Goal: Information Seeking & Learning: Learn about a topic

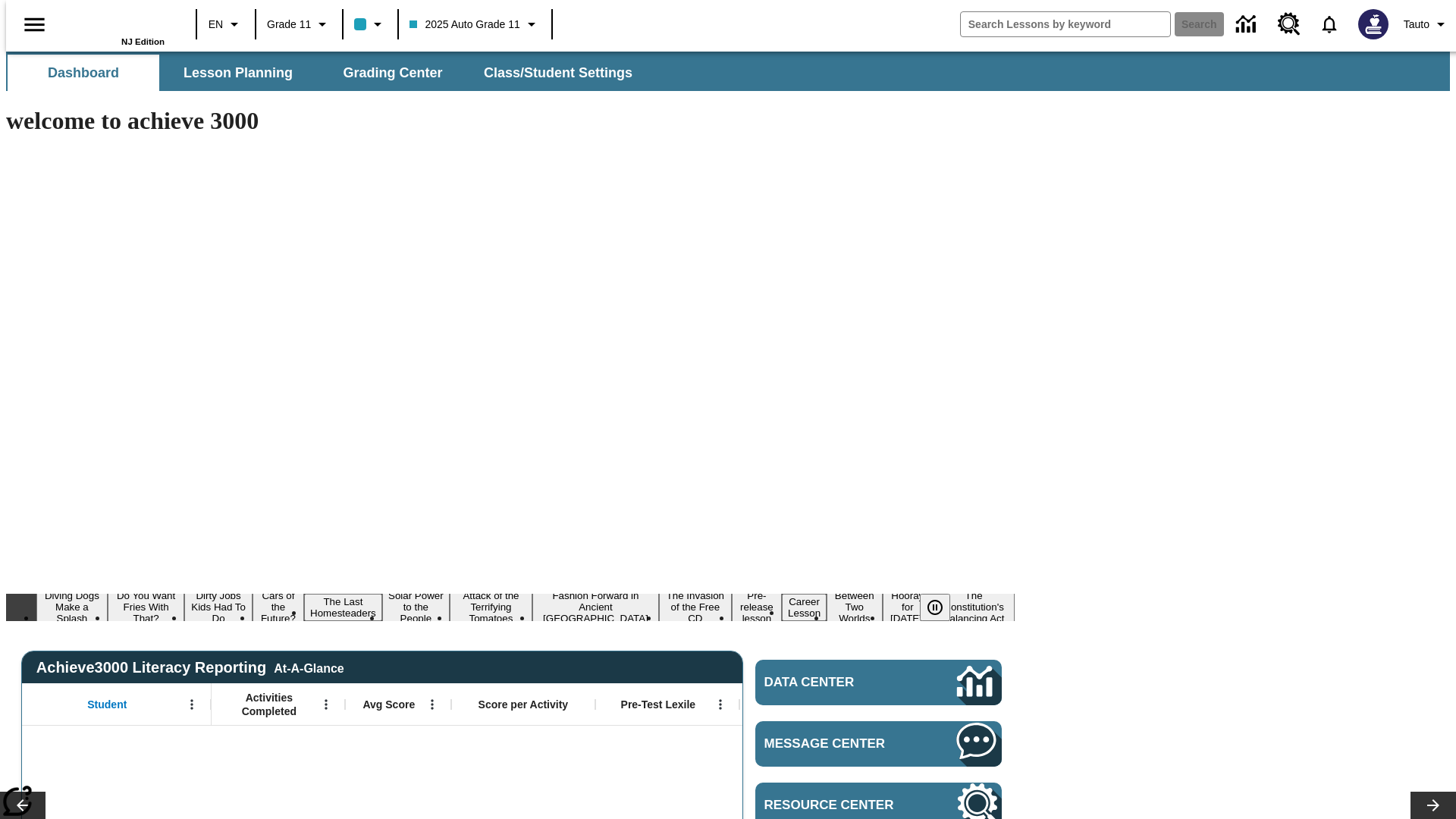
type input "-1"
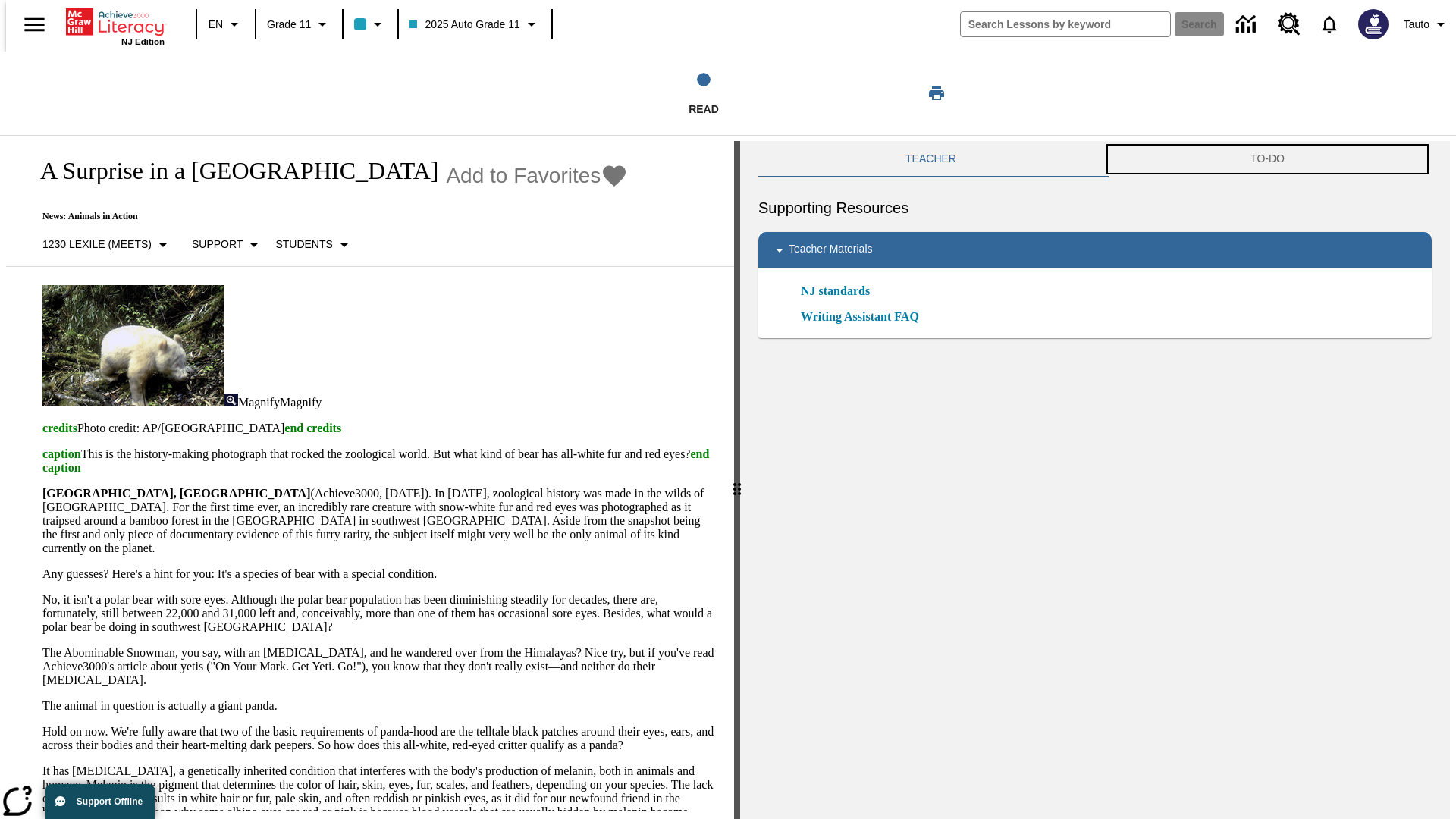
click at [1270, 159] on button "TO-DO" at bounding box center [1267, 159] width 329 height 36
